Goal: Transaction & Acquisition: Book appointment/travel/reservation

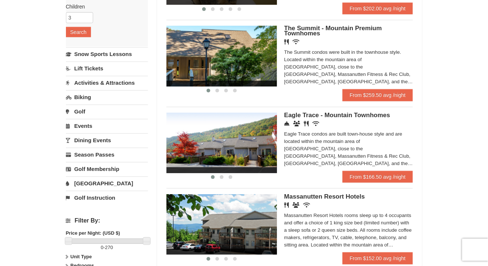
scroll to position [184, 0]
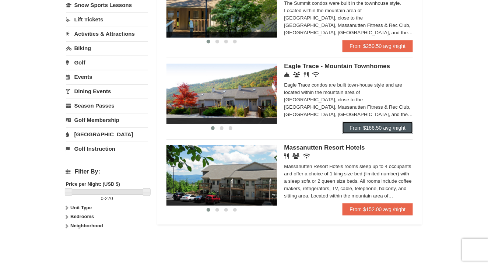
click at [382, 127] on link "From $166.50 avg /night" at bounding box center [377, 128] width 71 height 12
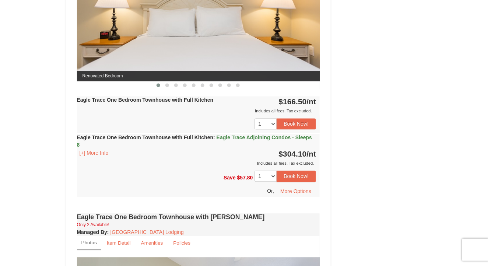
scroll to position [331, 0]
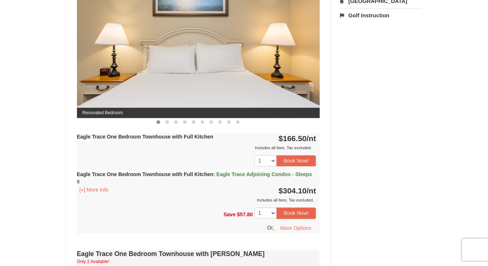
click at [216, 53] on img at bounding box center [198, 51] width 243 height 133
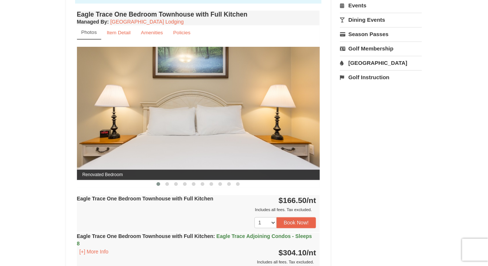
scroll to position [258, 0]
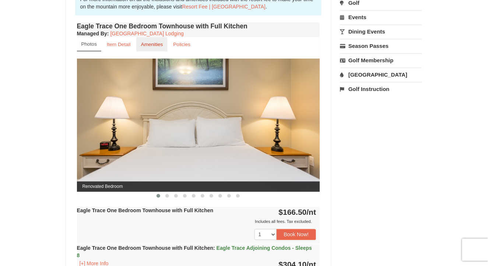
click at [146, 45] on small "Amenities" at bounding box center [152, 45] width 22 height 6
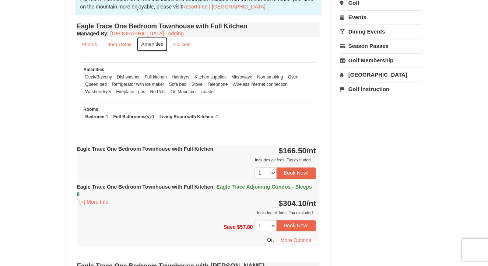
scroll to position [294, 0]
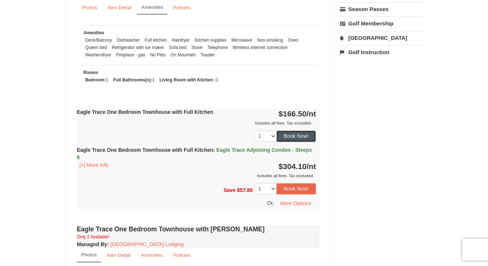
click at [286, 138] on button "Book Now!" at bounding box center [296, 136] width 40 height 11
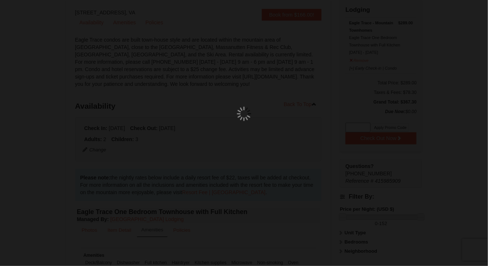
scroll to position [72, 0]
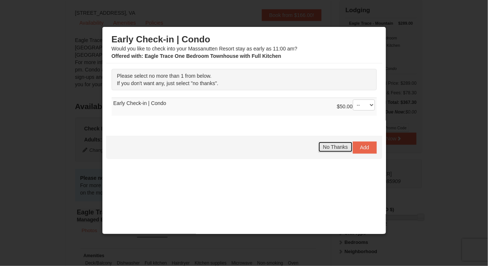
click at [337, 148] on span "No Thanks" at bounding box center [335, 147] width 25 height 6
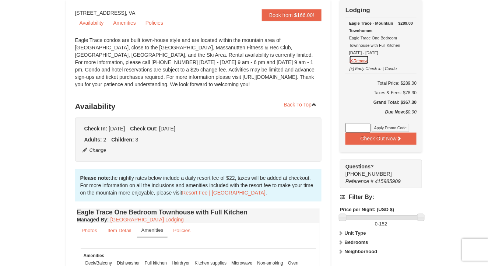
click at [363, 62] on button "Remove" at bounding box center [359, 59] width 20 height 9
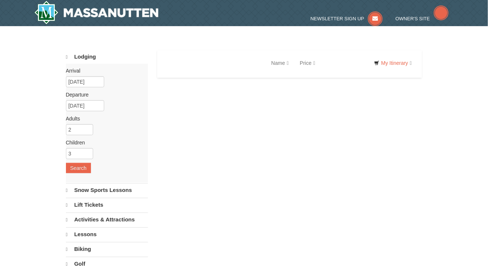
select select "9"
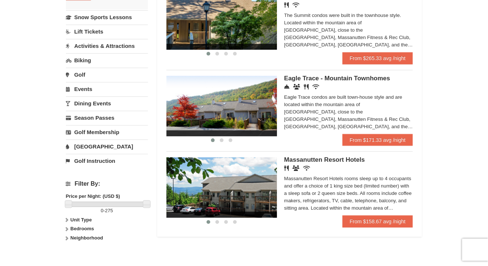
scroll to position [184, 0]
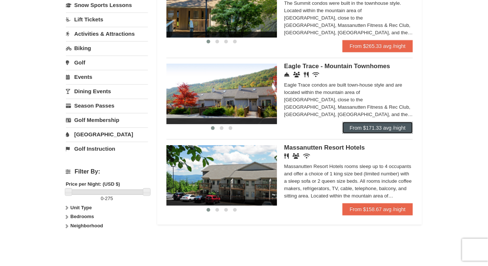
click at [375, 130] on link "From $171.33 avg /night" at bounding box center [377, 128] width 71 height 12
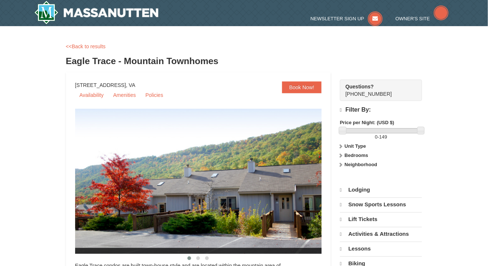
select select "9"
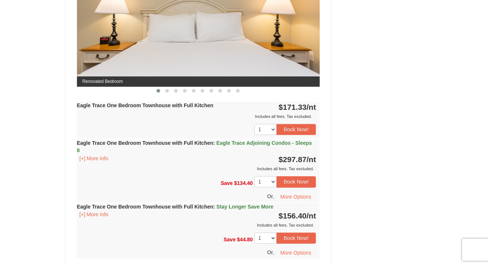
scroll to position [368, 0]
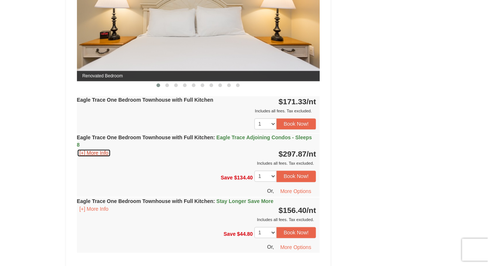
click at [97, 152] on button "[+] More Info" at bounding box center [94, 153] width 34 height 8
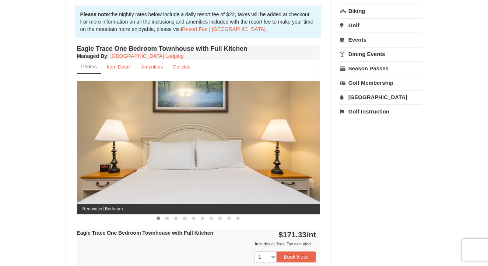
scroll to position [221, 0]
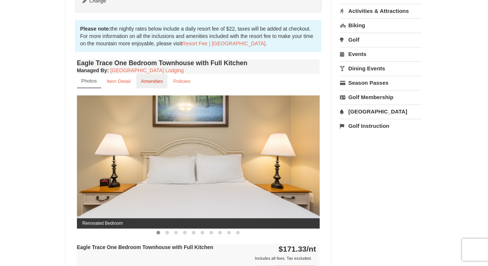
click at [152, 82] on small "Amenities" at bounding box center [152, 81] width 22 height 6
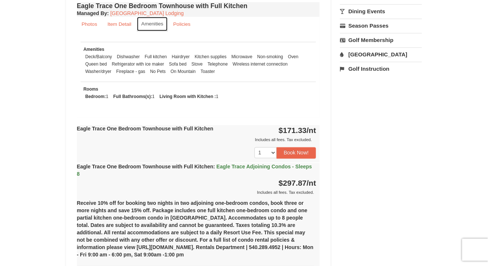
scroll to position [294, 0]
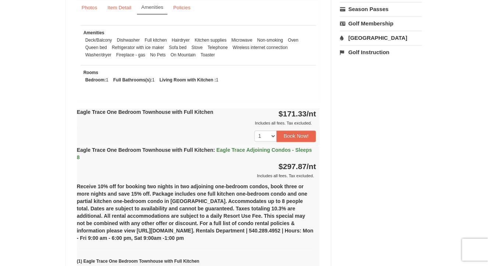
click at [234, 149] on span "Eagle Trace Adjoining Condos - Sleeps 8" at bounding box center [194, 153] width 235 height 13
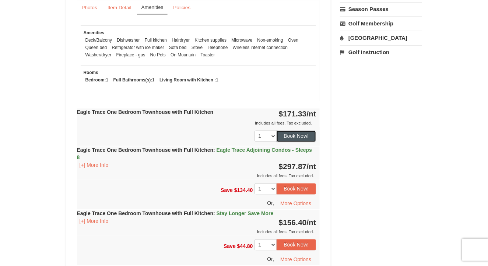
click at [296, 136] on button "Book Now!" at bounding box center [296, 136] width 40 height 11
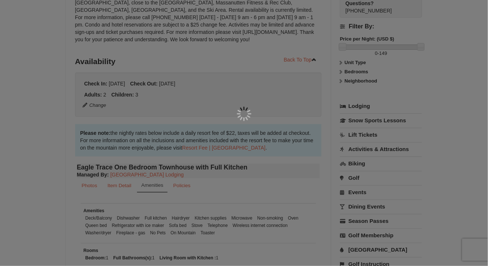
scroll to position [72, 0]
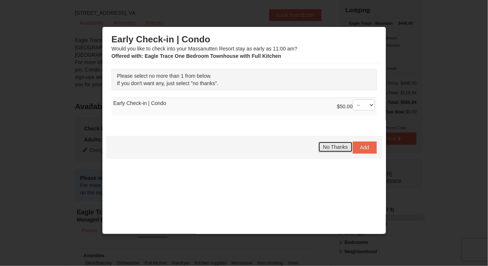
click at [335, 147] on span "No Thanks" at bounding box center [335, 147] width 25 height 6
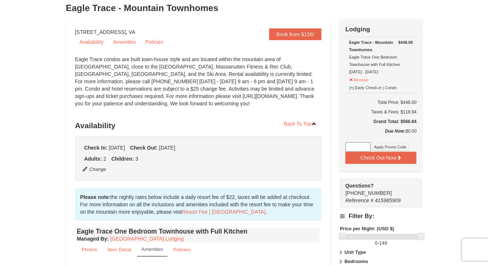
scroll to position [35, 0]
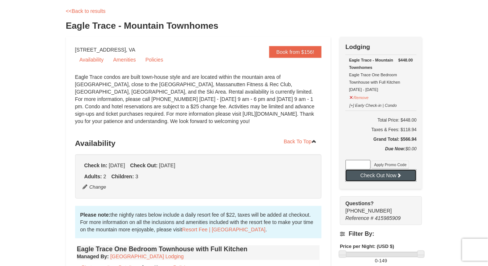
click at [386, 175] on button "Check Out Now" at bounding box center [380, 175] width 71 height 12
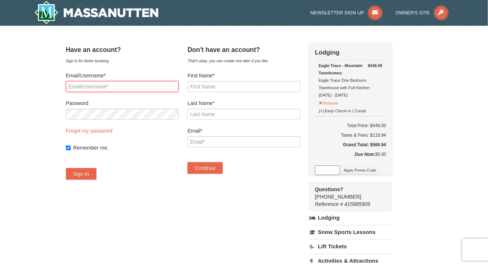
type input "dwillis1215@yahoo.com"
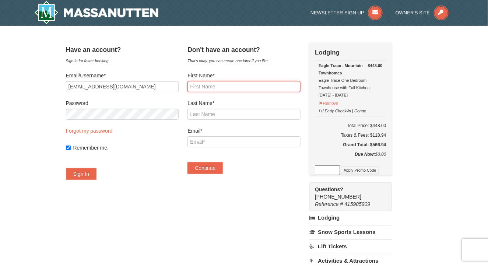
click at [238, 85] on input "First Name*" at bounding box center [243, 86] width 113 height 11
type input "Deanna"
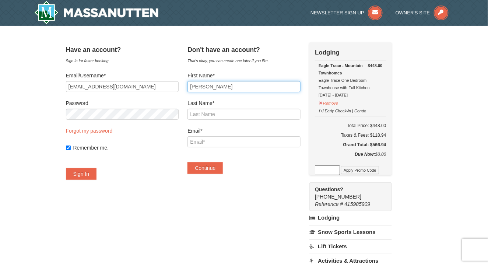
type input "Willis"
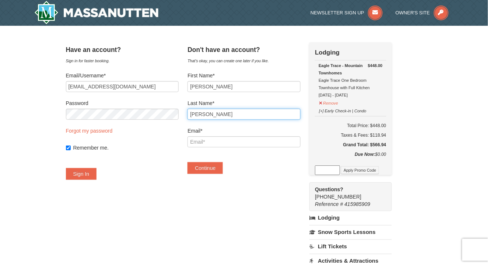
type input "dwillis1215@yahoo.com"
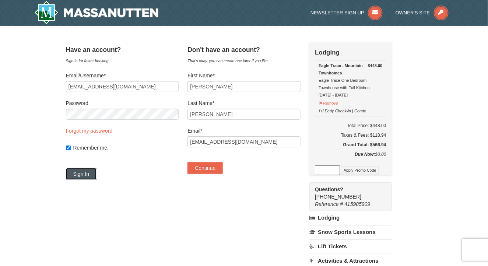
click at [91, 176] on button "Sign In" at bounding box center [81, 174] width 31 height 12
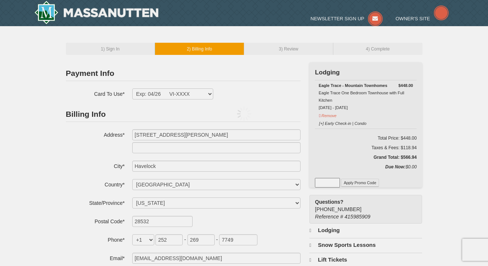
select select "NC"
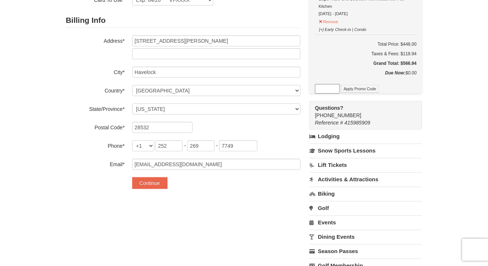
scroll to position [110, 0]
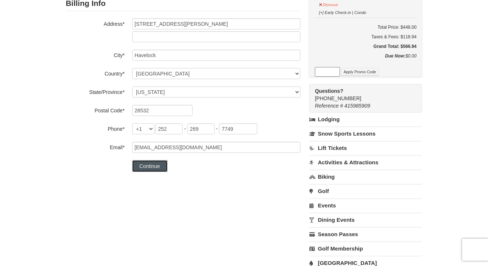
click at [151, 165] on button "Continue" at bounding box center [149, 166] width 35 height 12
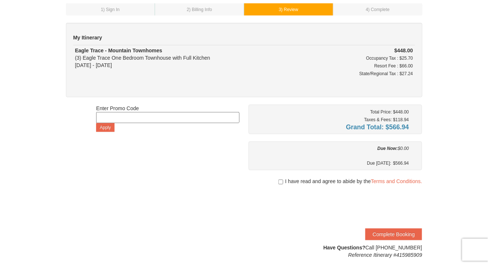
scroll to position [74, 0]
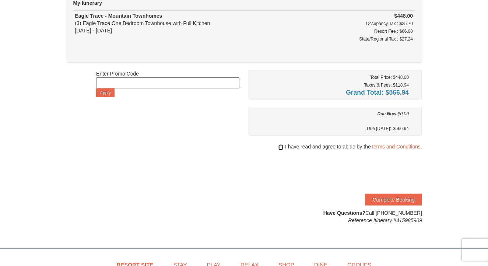
click at [278, 146] on input "checkbox" at bounding box center [280, 147] width 5 height 6
checkbox input "true"
click at [392, 202] on button "Complete Booking" at bounding box center [393, 200] width 57 height 12
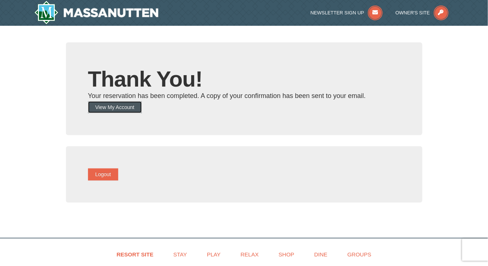
click at [111, 106] on button "View My Account" at bounding box center [115, 107] width 54 height 12
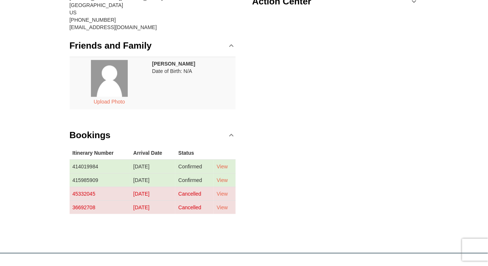
scroll to position [147, 0]
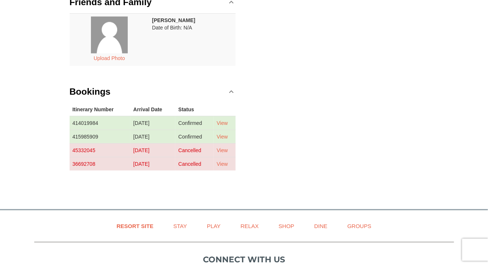
click at [85, 136] on td "415985909" at bounding box center [100, 137] width 61 height 14
click at [225, 135] on link "View" at bounding box center [221, 137] width 11 height 6
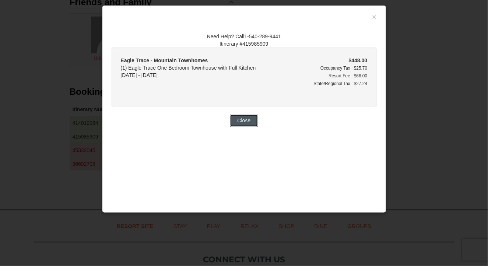
click at [245, 122] on button "Close" at bounding box center [244, 120] width 28 height 12
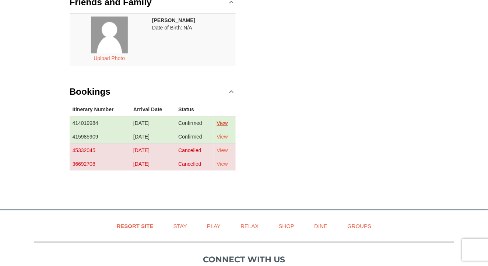
click at [226, 121] on link "View" at bounding box center [221, 123] width 11 height 6
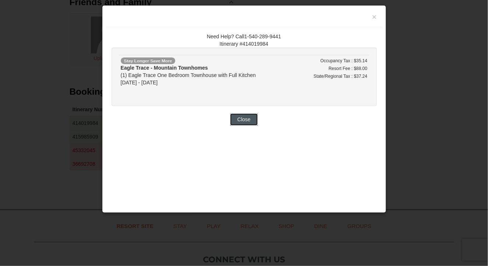
click at [249, 117] on button "Close" at bounding box center [244, 119] width 28 height 12
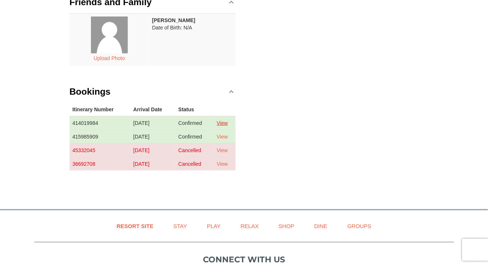
click at [225, 123] on link "View" at bounding box center [221, 123] width 11 height 6
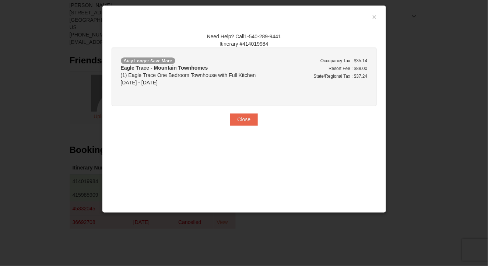
scroll to position [74, 0]
click at [374, 18] on button "×" at bounding box center [374, 16] width 4 height 7
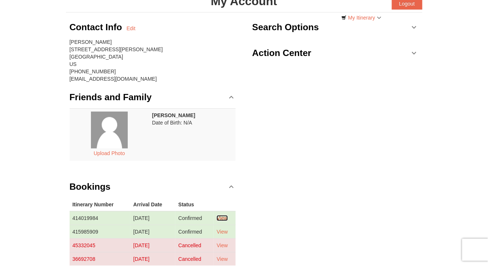
scroll to position [37, 0]
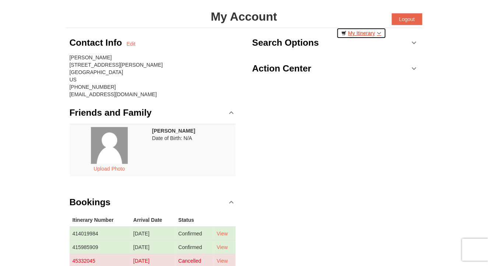
click at [368, 32] on link "My Itinerary" at bounding box center [361, 33] width 50 height 11
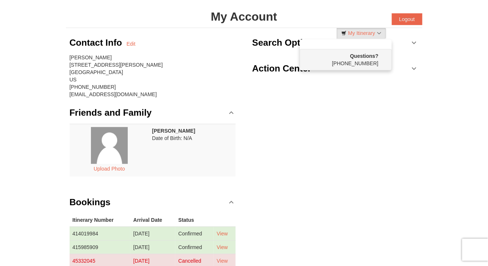
click at [376, 130] on div "Contact Info Edit Deanna Willis 478 Jackson Drive Havelock, NC 28532 US (252) 2…" at bounding box center [244, 162] width 356 height 268
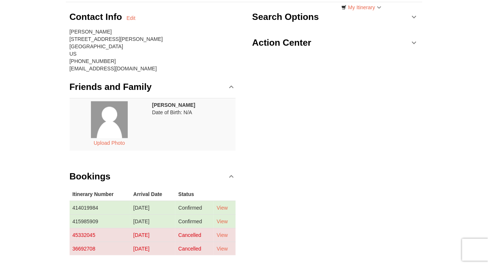
scroll to position [110, 0]
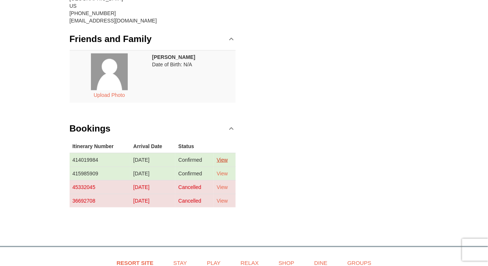
click at [223, 159] on link "View" at bounding box center [221, 160] width 11 height 6
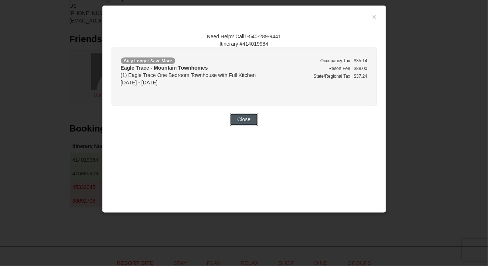
click at [251, 123] on button "Close" at bounding box center [244, 119] width 28 height 12
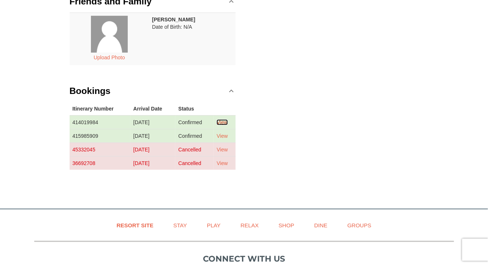
scroll to position [147, 0]
click at [100, 123] on td "414019984" at bounding box center [100, 123] width 61 height 14
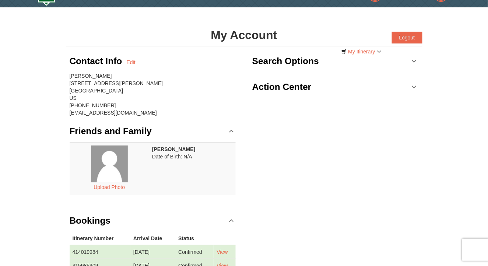
scroll to position [0, 0]
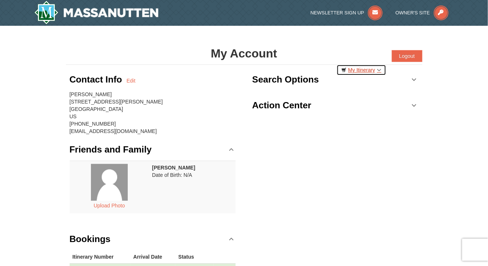
click at [376, 70] on link "My Itinerary" at bounding box center [361, 69] width 50 height 11
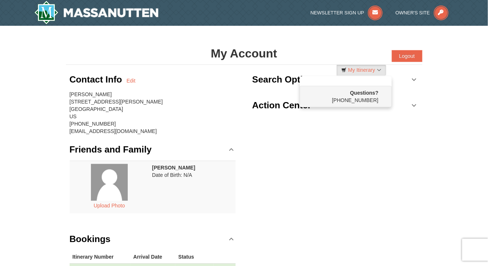
click at [411, 77] on link "Search Options" at bounding box center [335, 79] width 166 height 22
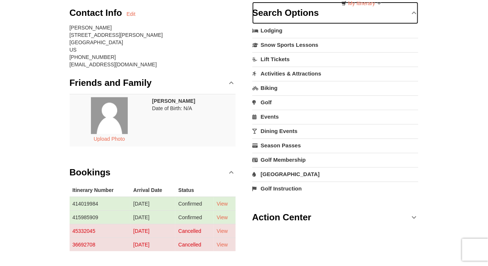
scroll to position [74, 0]
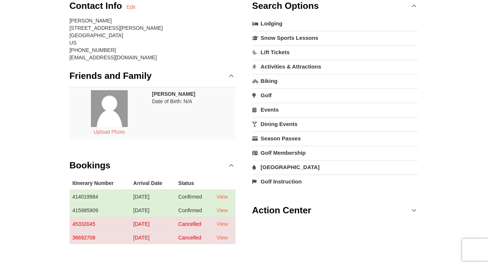
click at [17, 114] on div "× My Account Categories Map List Filter My Itinerary Questions? 1-540-289-9441 …" at bounding box center [244, 113] width 488 height 323
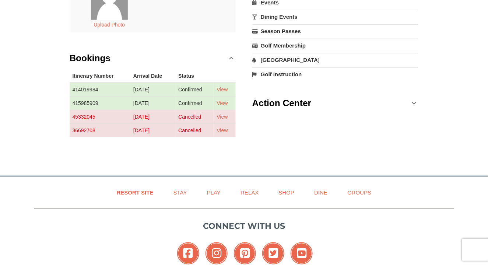
scroll to position [184, 0]
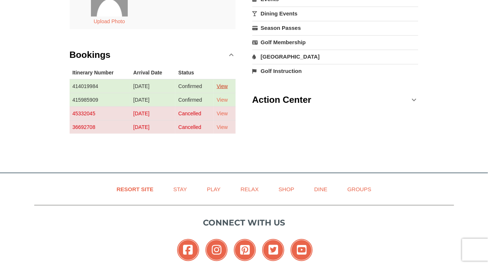
click at [224, 85] on link "View" at bounding box center [221, 86] width 11 height 6
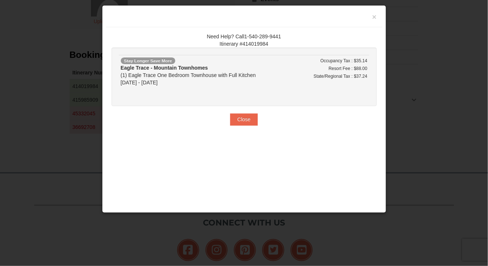
click at [337, 62] on small "Occupancy Tax : $35.14" at bounding box center [343, 60] width 47 height 5
click at [152, 81] on div "Eagle Trace - Mountain Townhomes (1) Eagle Trace One Bedroom Townhouse with Ful…" at bounding box center [207, 75] width 173 height 22
click at [236, 121] on button "Close" at bounding box center [244, 119] width 28 height 12
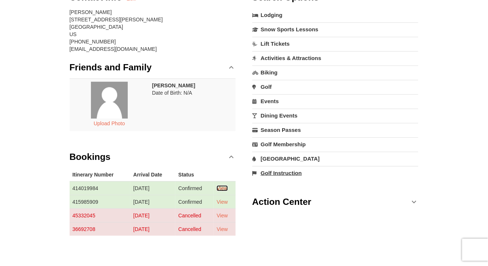
scroll to position [0, 0]
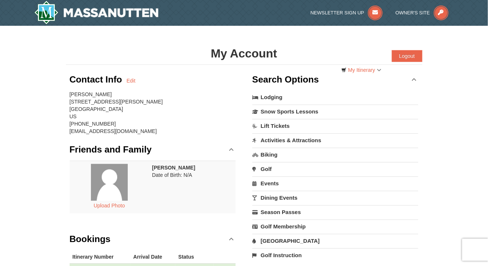
click at [277, 96] on link "Lodging" at bounding box center [335, 97] width 166 height 13
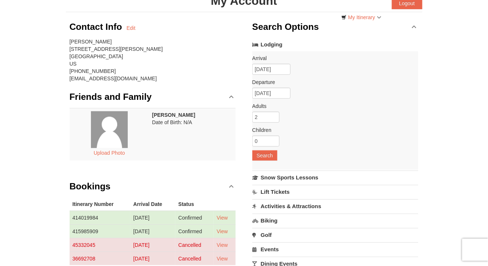
scroll to position [110, 0]
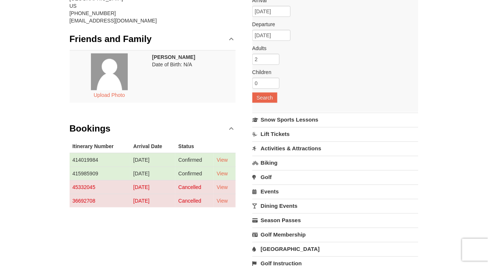
click at [230, 128] on link "Bookings" at bounding box center [153, 128] width 166 height 22
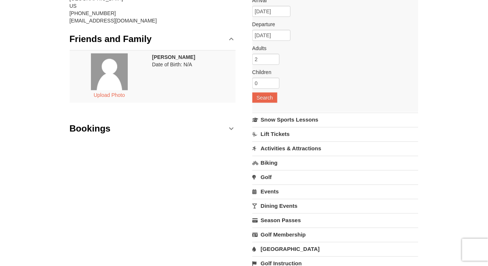
click at [230, 128] on link "Bookings" at bounding box center [153, 128] width 166 height 22
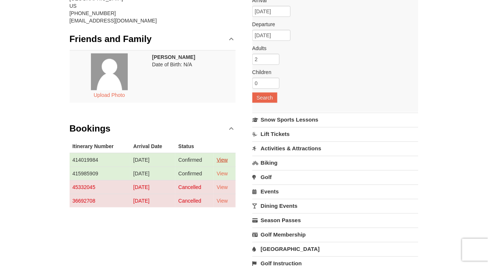
click at [226, 159] on link "View" at bounding box center [221, 160] width 11 height 6
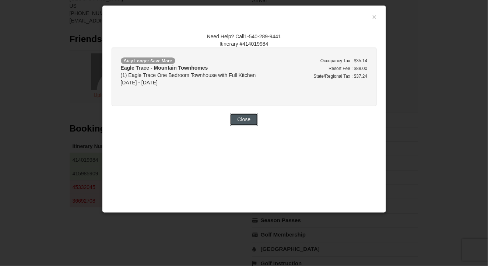
click at [249, 121] on button "Close" at bounding box center [244, 119] width 28 height 12
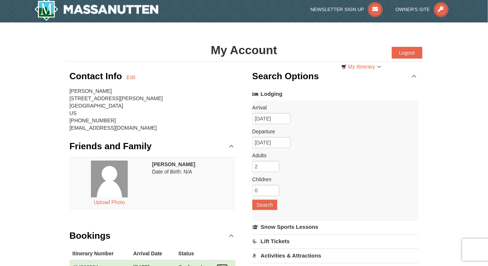
scroll to position [0, 0]
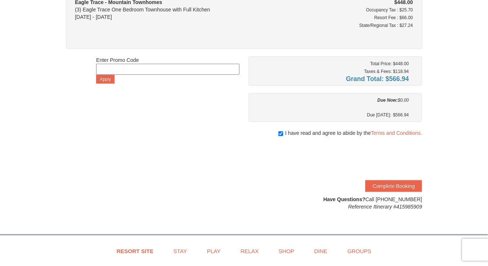
scroll to position [86, 0]
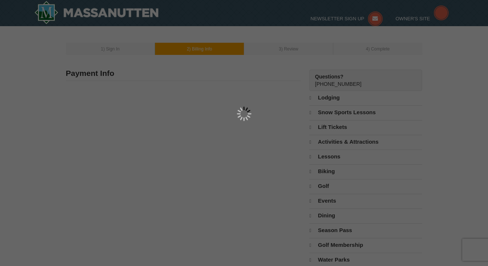
scroll to position [111, 0]
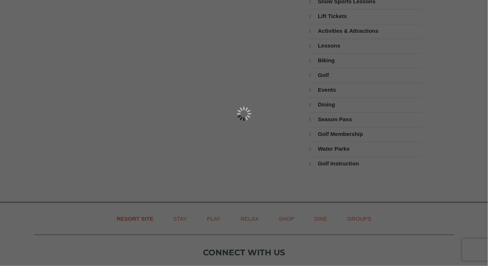
select select "9"
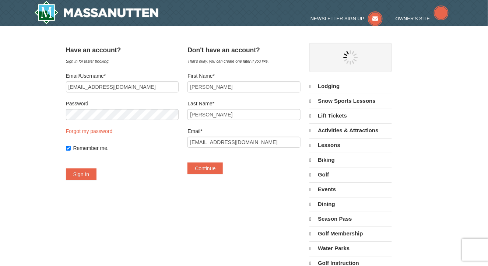
select select "9"
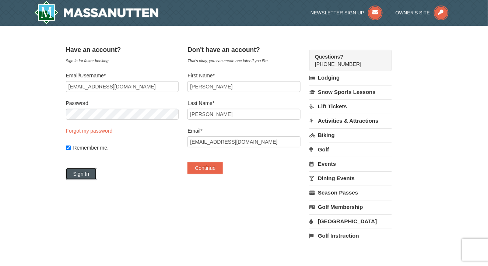
click at [91, 173] on button "Sign In" at bounding box center [81, 174] width 31 height 12
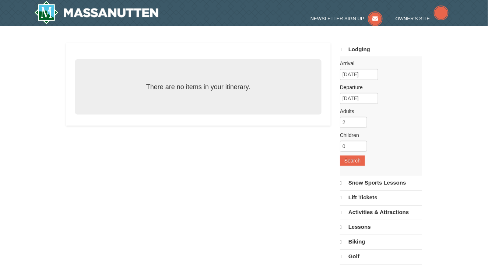
select select "9"
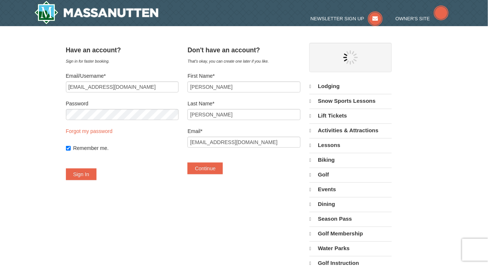
select select "9"
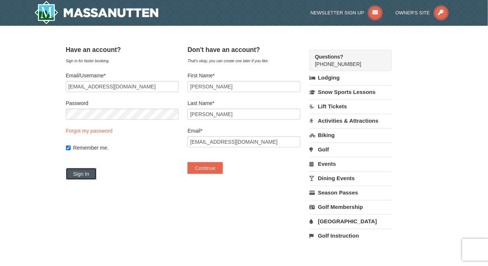
click at [92, 173] on button "Sign In" at bounding box center [81, 174] width 31 height 12
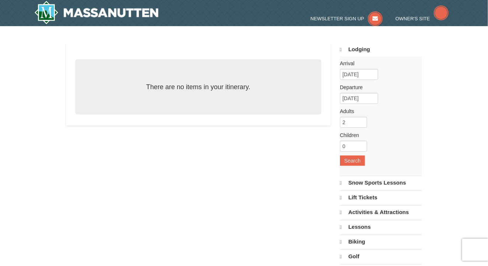
select select "9"
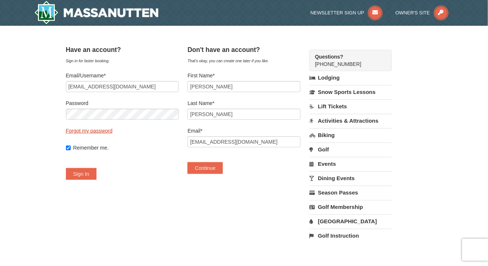
click at [108, 130] on link "Forgot my password" at bounding box center [89, 131] width 47 height 6
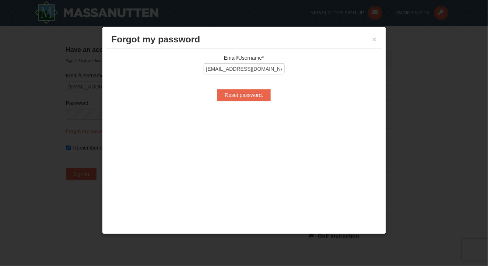
click at [379, 38] on div "Forgot my password ×" at bounding box center [244, 40] width 276 height 18
click at [376, 38] on button "×" at bounding box center [374, 39] width 4 height 7
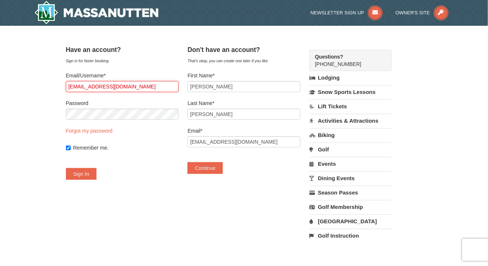
click at [156, 88] on input "[EMAIL_ADDRESS][DOMAIN_NAME]" at bounding box center [122, 86] width 113 height 11
type input "d"
click at [156, 88] on input "mus" at bounding box center [122, 86] width 113 height 11
type input "[EMAIL_ADDRESS][DOMAIN_NAME]"
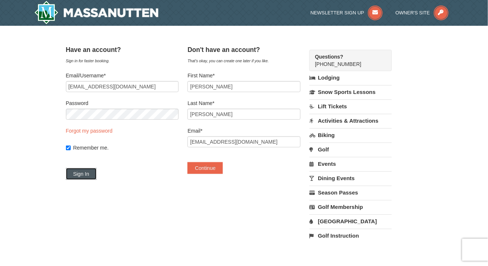
click at [96, 171] on button "Sign In" at bounding box center [81, 174] width 31 height 12
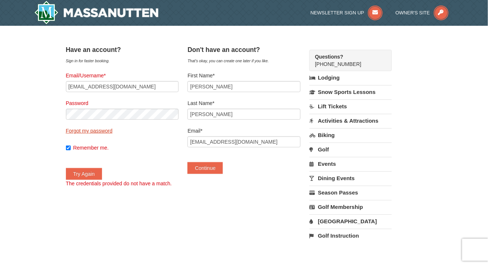
click at [91, 130] on link "Forgot my password" at bounding box center [89, 131] width 47 height 6
type input "[EMAIL_ADDRESS][DOMAIN_NAME]"
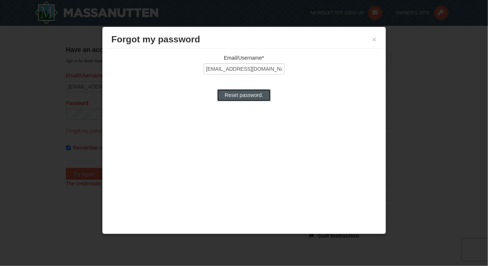
click at [240, 97] on input "Reset password." at bounding box center [243, 95] width 53 height 12
type input "Reset password."
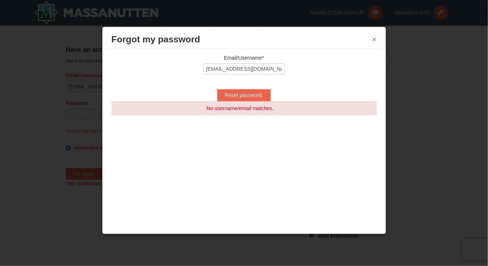
click at [373, 40] on button "×" at bounding box center [374, 39] width 4 height 7
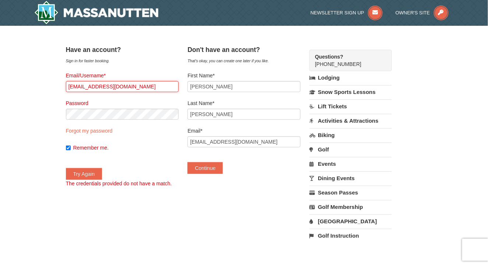
drag, startPoint x: 149, startPoint y: 86, endPoint x: 69, endPoint y: 90, distance: 80.3
click at [69, 90] on div "Have an account? Sign in for faster booking. Email/Username* [EMAIL_ADDRESS][DO…" at bounding box center [244, 145] width 356 height 207
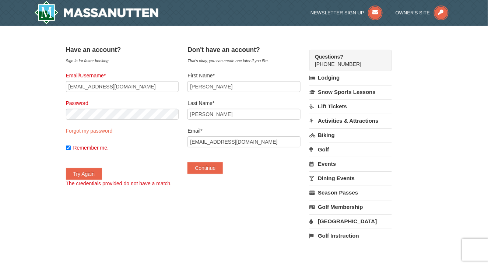
click at [192, 205] on div "Have an account? Sign in for faster booking. Email/Username* [EMAIL_ADDRESS][DO…" at bounding box center [244, 145] width 356 height 207
drag, startPoint x: 277, startPoint y: 140, endPoint x: 176, endPoint y: 146, distance: 101.1
click at [176, 146] on div "Have an account? Sign in for faster booking. Email/Username* [EMAIL_ADDRESS][DO…" at bounding box center [244, 145] width 356 height 207
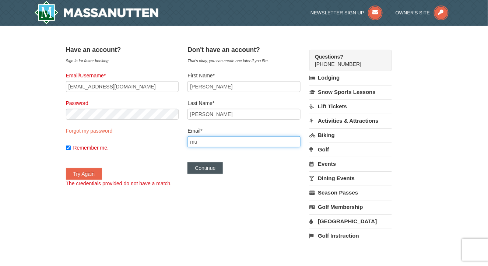
type input "[EMAIL_ADDRESS][DOMAIN_NAME]"
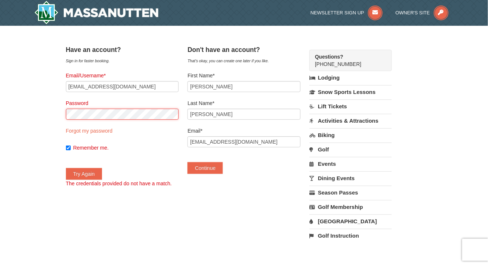
click at [54, 116] on div "× Have an account? Sign in for faster booking. Email/Username* [EMAIL_ADDRESS][…" at bounding box center [244, 146] width 488 height 240
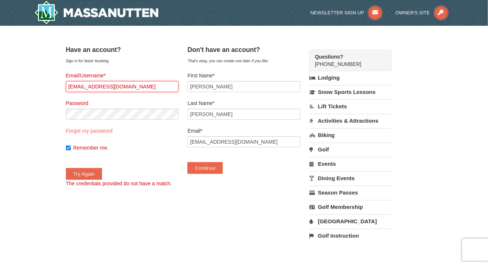
drag, startPoint x: 152, startPoint y: 89, endPoint x: 63, endPoint y: 86, distance: 89.1
click at [63, 86] on div "× Have an account? Sign in for faster booking. Email/Username* [EMAIL_ADDRESS][…" at bounding box center [244, 146] width 371 height 226
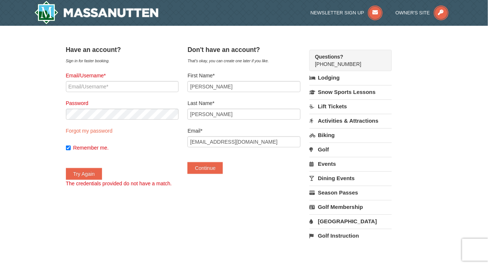
click at [201, 199] on div "Have an account? Sign in for faster booking. Email/Username* Password Forgot my…" at bounding box center [244, 145] width 356 height 207
click at [223, 169] on button "Continue" at bounding box center [204, 168] width 35 height 12
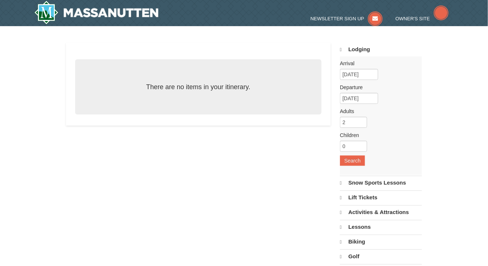
select select "9"
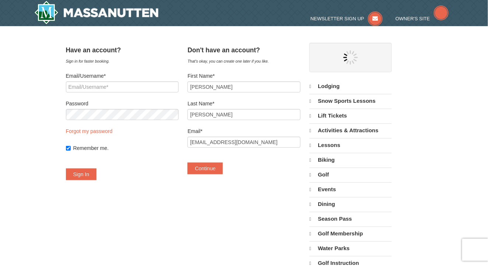
select select "9"
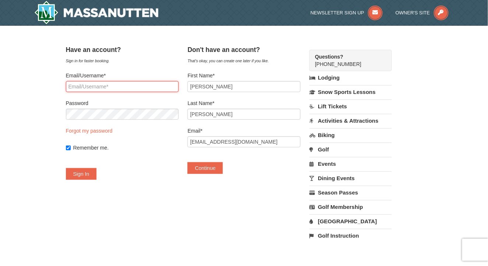
type input "[EMAIL_ADDRESS][DOMAIN_NAME]"
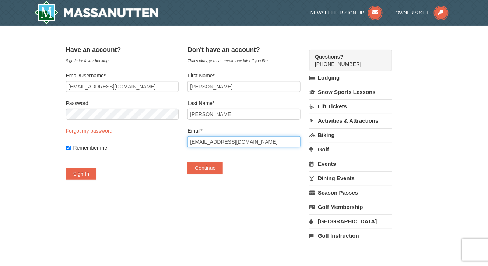
drag, startPoint x: 269, startPoint y: 137, endPoint x: 184, endPoint y: 138, distance: 85.0
click at [184, 138] on div "Have an account? Sign in for faster booking. Email/Username* dwillis1215@yahoo.…" at bounding box center [244, 145] width 356 height 207
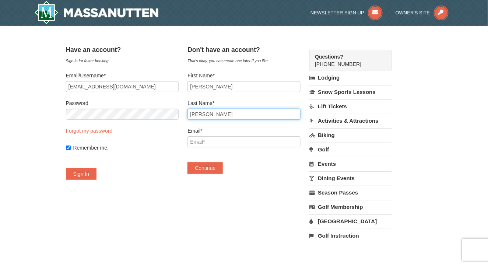
drag, startPoint x: 222, startPoint y: 113, endPoint x: 190, endPoint y: 115, distance: 32.4
click at [190, 115] on div "Have an account? Sign in for faster booking. Email/Username* dwillis1215@yahoo.…" at bounding box center [244, 145] width 356 height 207
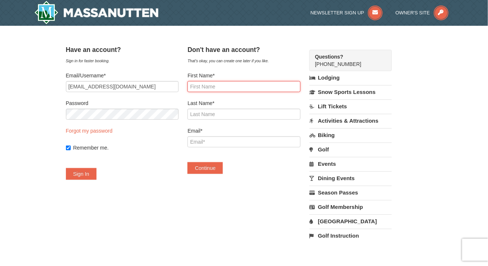
drag, startPoint x: 222, startPoint y: 85, endPoint x: 198, endPoint y: 85, distance: 24.7
click at [198, 85] on input "First Name*" at bounding box center [243, 86] width 113 height 11
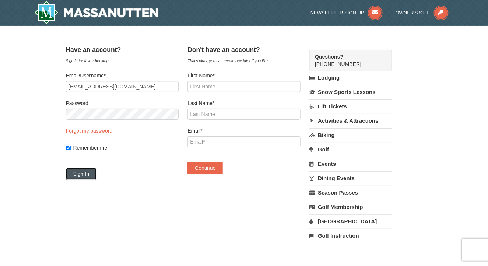
click at [93, 175] on button "Sign In" at bounding box center [81, 174] width 31 height 12
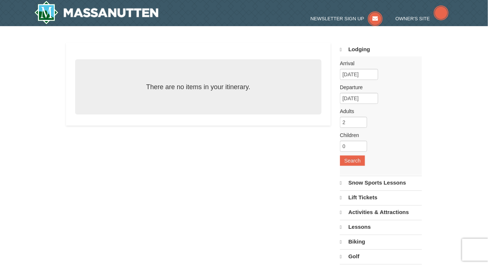
select select "9"
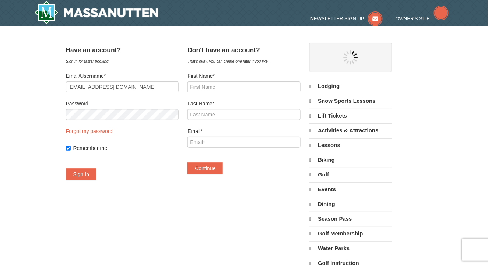
select select "9"
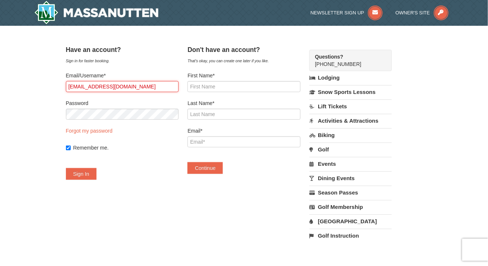
drag, startPoint x: 148, startPoint y: 86, endPoint x: 54, endPoint y: 85, distance: 93.8
click at [54, 85] on div "× Have an account? Sign in for faster booking. Email/Username* dwillis1215@yaho…" at bounding box center [244, 146] width 488 height 240
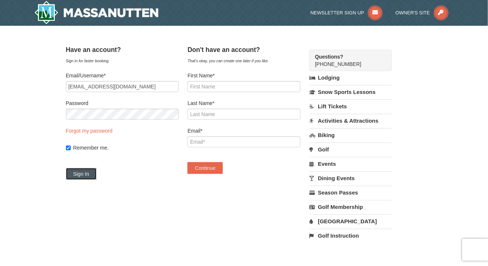
click at [84, 177] on button "Sign In" at bounding box center [81, 174] width 31 height 12
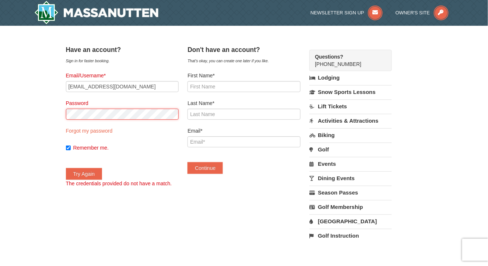
click at [54, 109] on div "× Have an account? Sign in for faster booking. Email/Username* [EMAIL_ADDRESS][…" at bounding box center [244, 146] width 488 height 240
click at [66, 168] on button "Try Again" at bounding box center [84, 174] width 36 height 12
click at [156, 212] on div "Have an account? Sign in for faster booking. Email/Username* [EMAIL_ADDRESS][DO…" at bounding box center [244, 145] width 356 height 207
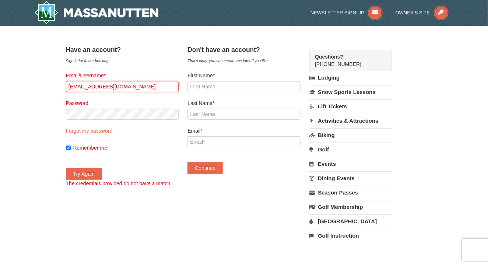
click at [157, 86] on input "[EMAIL_ADDRESS][DOMAIN_NAME]" at bounding box center [122, 86] width 113 height 11
type input "[EMAIL_ADDRESS][DOMAIN_NAME]"
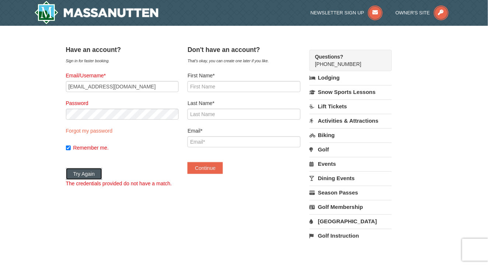
click at [96, 177] on button "Try Again" at bounding box center [84, 174] width 36 height 12
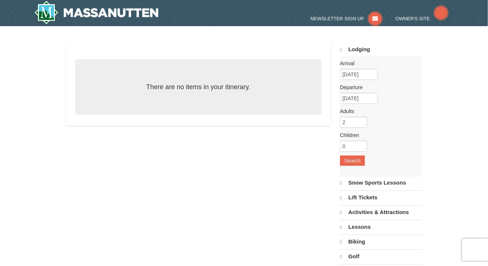
select select "9"
